Goal: Information Seeking & Learning: Learn about a topic

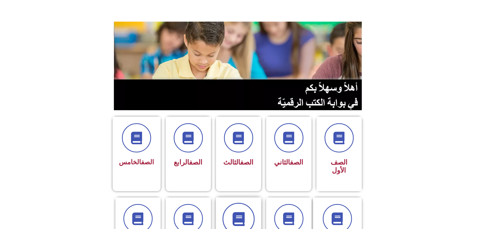
scroll to position [38, 0]
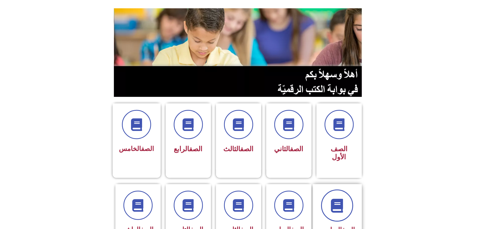
click at [350, 189] on span at bounding box center [337, 205] width 32 height 32
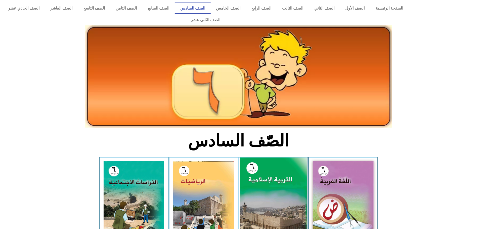
click at [252, 157] on img at bounding box center [273, 198] width 67 height 83
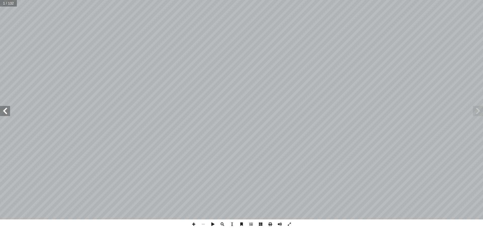
click at [6, 110] on span at bounding box center [5, 111] width 10 height 10
drag, startPoint x: 6, startPoint y: 110, endPoint x: 9, endPoint y: 111, distance: 2.6
click at [8, 111] on span at bounding box center [5, 111] width 10 height 10
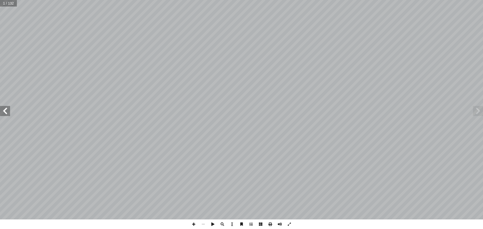
click at [11, 111] on div "ة َّ ي ِ لام ْ س إ ال� ُ ة َ ي ِ ب ْ ر َّ الت ليف: أ فريق الت� 6 ُ زء ُ الج ل َ…" at bounding box center [241, 109] width 483 height 219
click at [0, 111] on span at bounding box center [5, 111] width 10 height 10
click at [0, 109] on span at bounding box center [5, 111] width 10 height 10
click at [7, 110] on span at bounding box center [5, 111] width 10 height 10
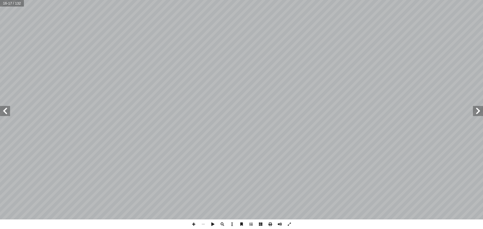
click at [7, 110] on span at bounding box center [5, 111] width 10 height 10
click at [1, 109] on span at bounding box center [5, 111] width 10 height 10
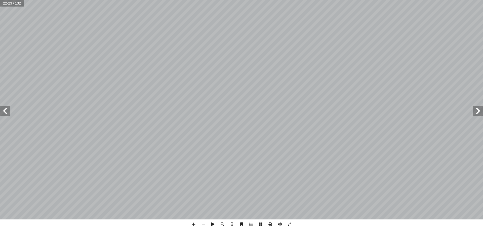
click at [1, 109] on span at bounding box center [5, 111] width 10 height 10
click at [3, 108] on span at bounding box center [5, 111] width 10 height 10
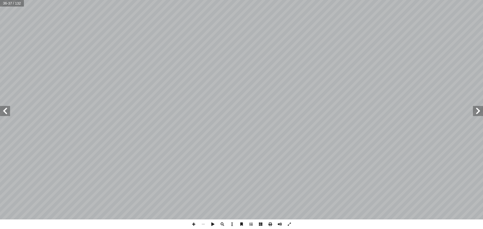
click at [3, 108] on span at bounding box center [5, 111] width 10 height 10
click at [478, 107] on span at bounding box center [478, 111] width 10 height 10
